Goal: Information Seeking & Learning: Learn about a topic

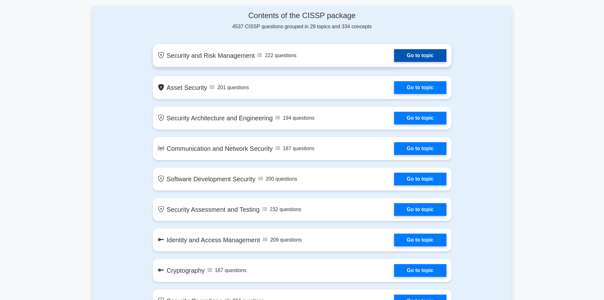
scroll to position [317, 0]
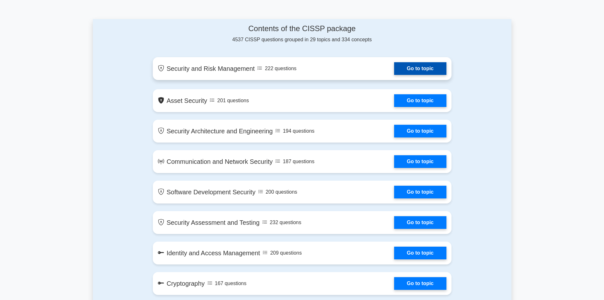
click at [427, 66] on link "Go to topic" at bounding box center [420, 68] width 52 height 13
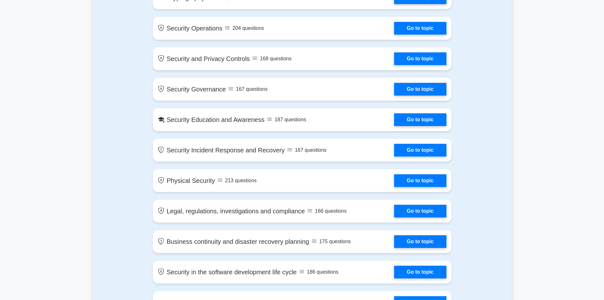
scroll to position [634, 0]
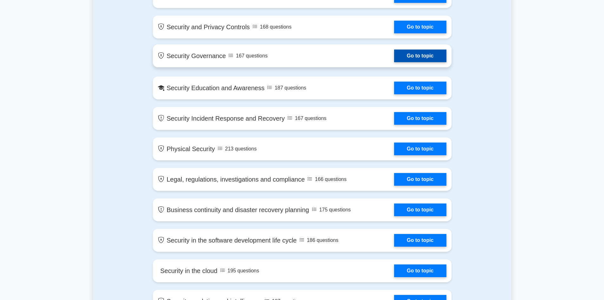
click at [394, 56] on link "Go to topic" at bounding box center [420, 55] width 52 height 13
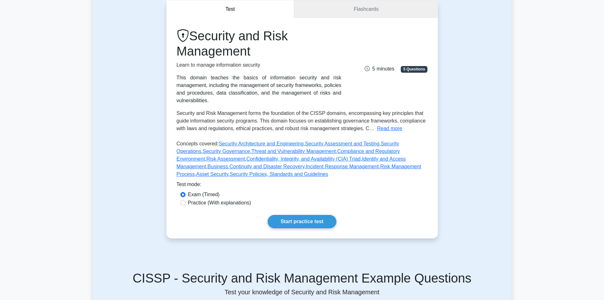
scroll to position [63, 0]
